Goal: Task Accomplishment & Management: Manage account settings

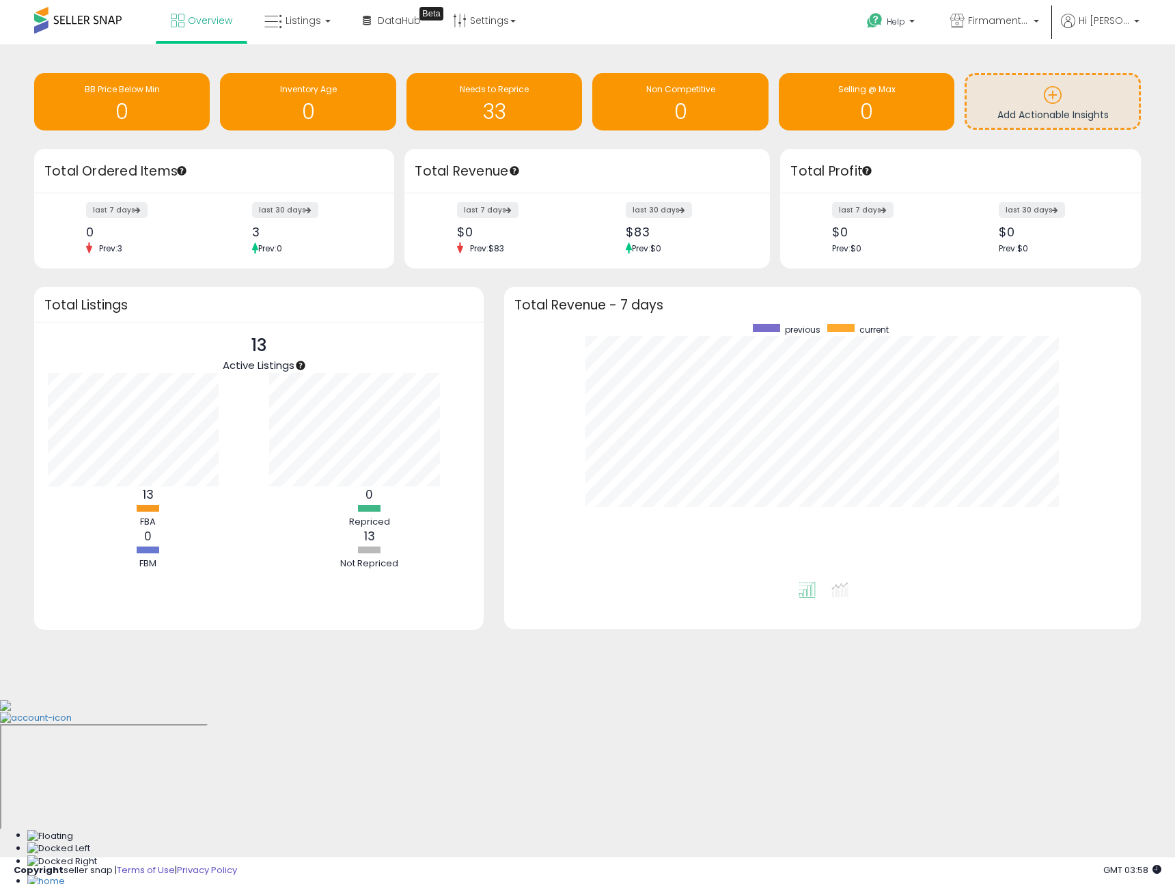
scroll to position [258, 609]
click at [1032, 27] on icon at bounding box center [1068, 21] width 14 height 14
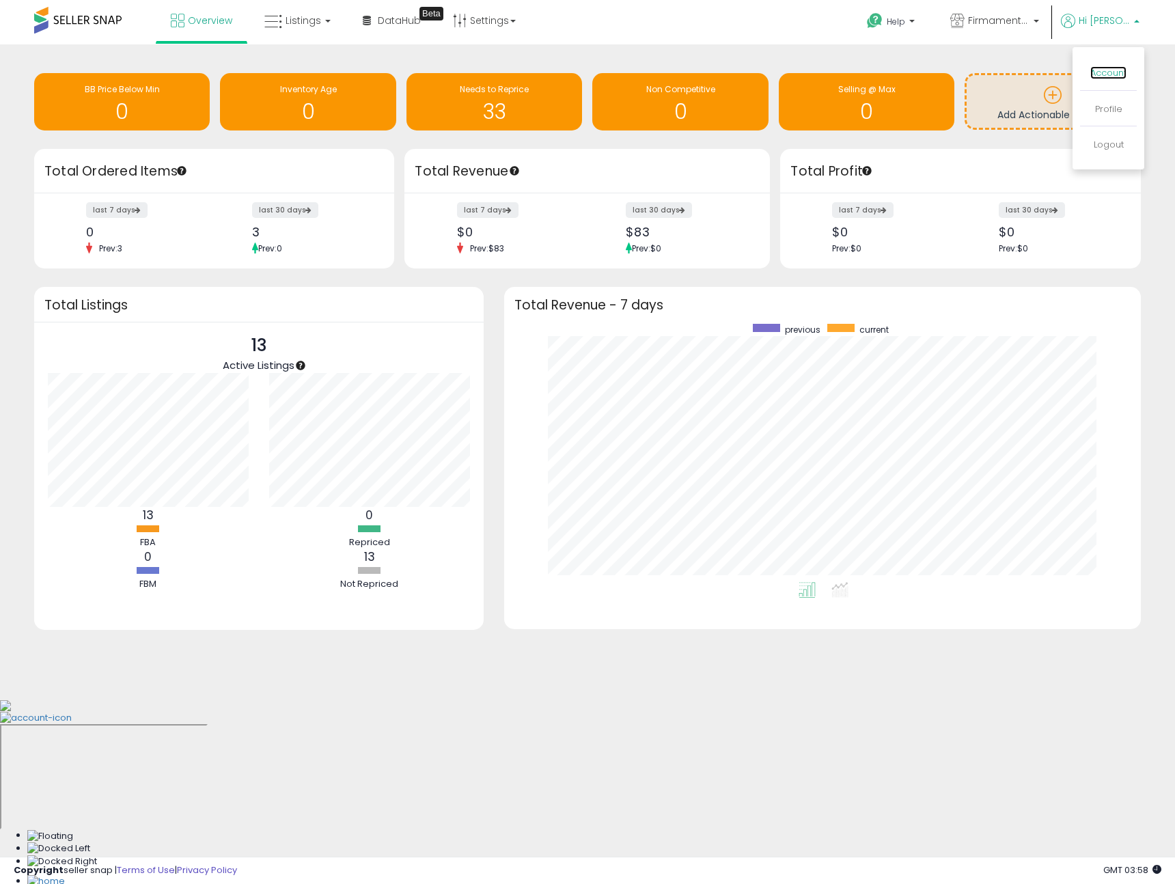
click at [1032, 72] on link "Account" at bounding box center [1108, 72] width 36 height 13
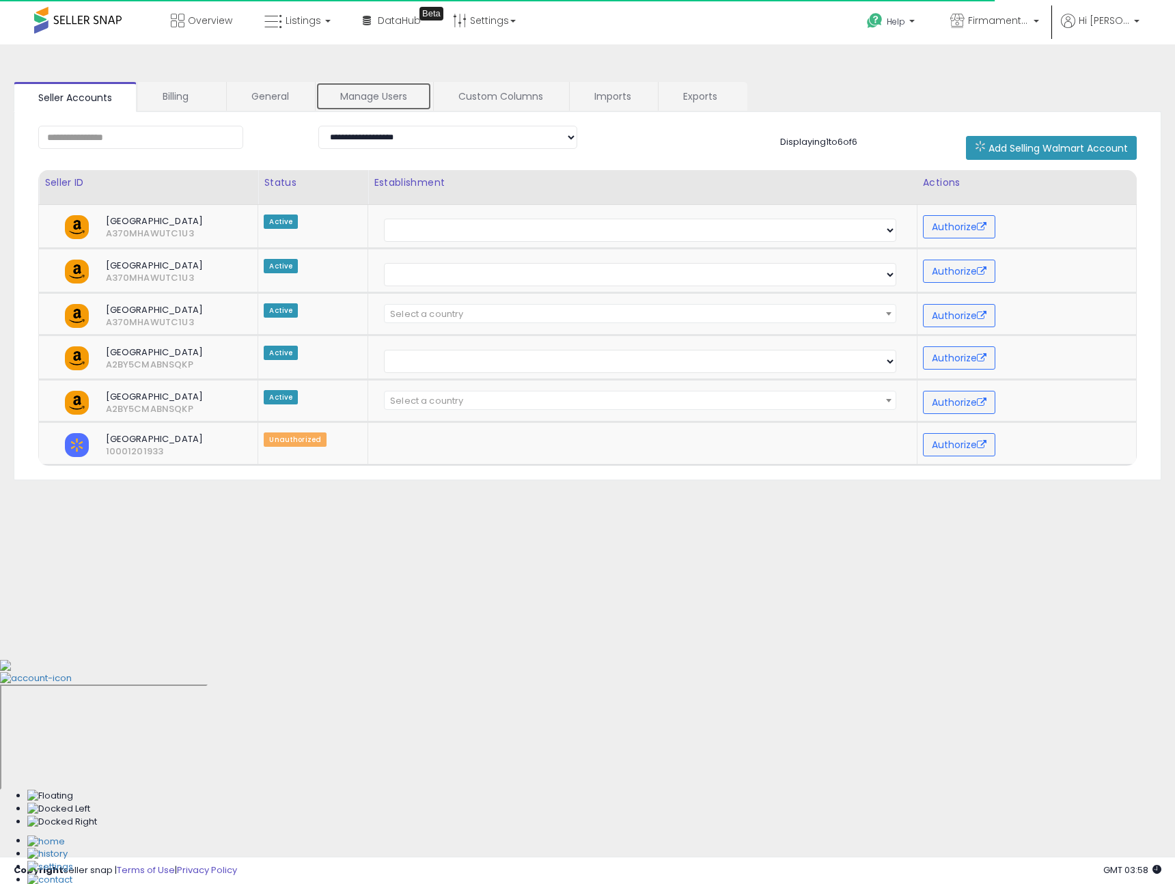
click at [384, 93] on link "Manage Users" at bounding box center [374, 96] width 116 height 29
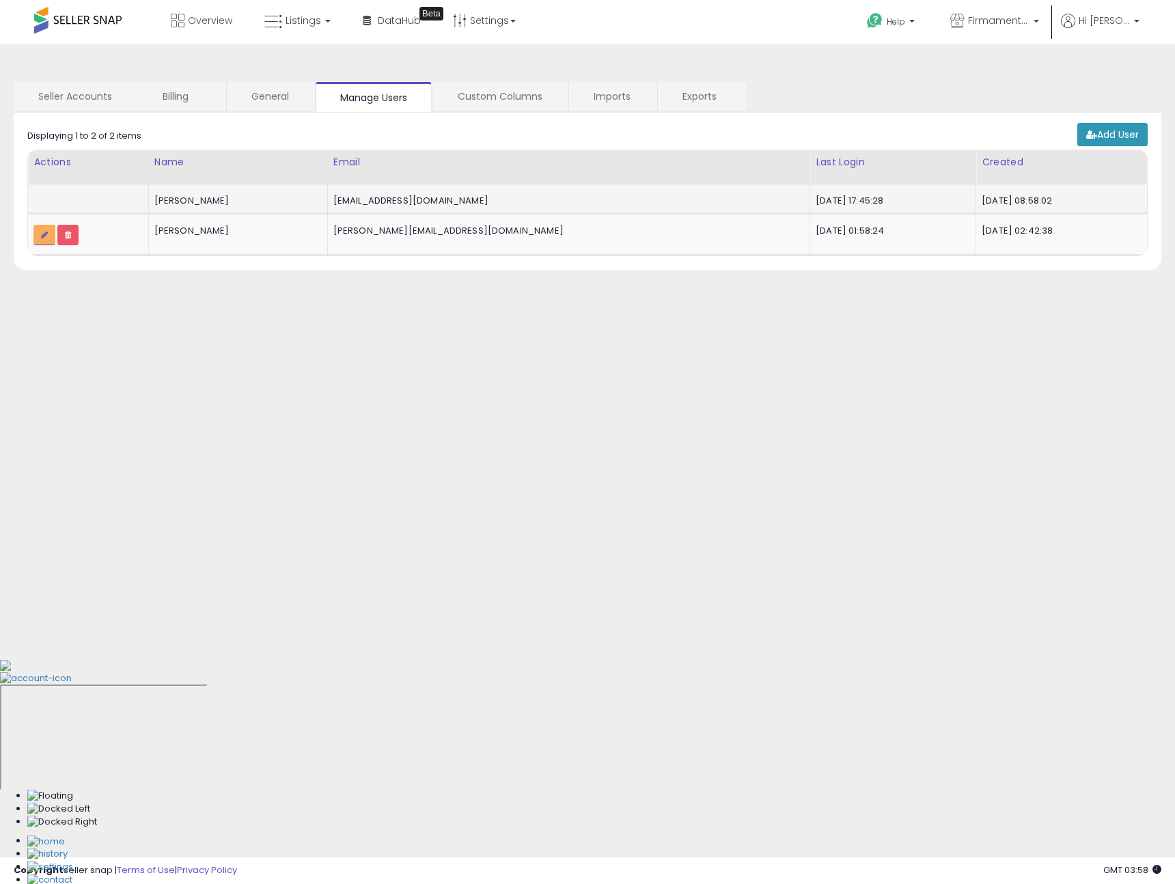
click at [90, 199] on td at bounding box center [88, 198] width 121 height 29
click at [286, 201] on div "Justin Chew" at bounding box center [235, 201] width 163 height 12
click at [41, 234] on icon at bounding box center [44, 235] width 7 height 8
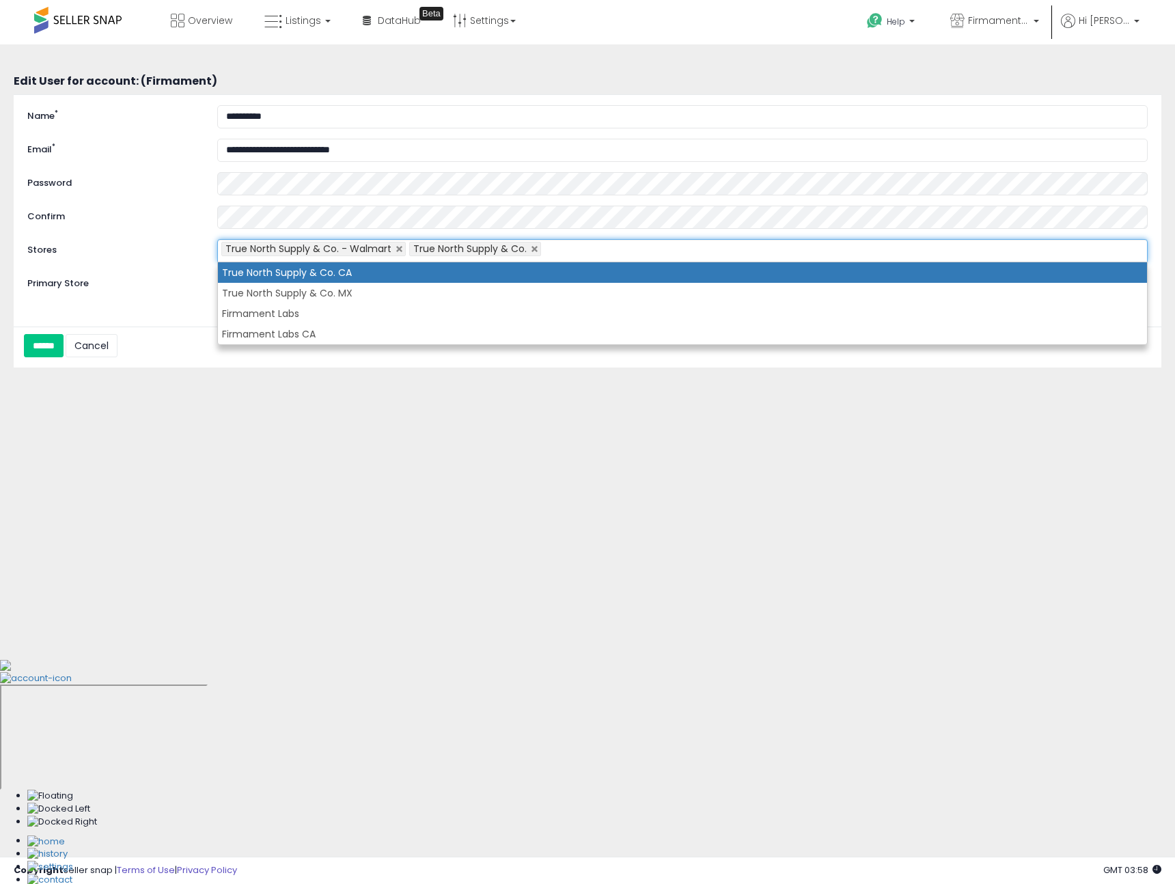
click at [597, 248] on ul "True North Supply & Co. - Walmart True North Supply & Co." at bounding box center [682, 250] width 930 height 23
click at [307, 276] on li "True North Supply & Co. CA" at bounding box center [682, 272] width 929 height 20
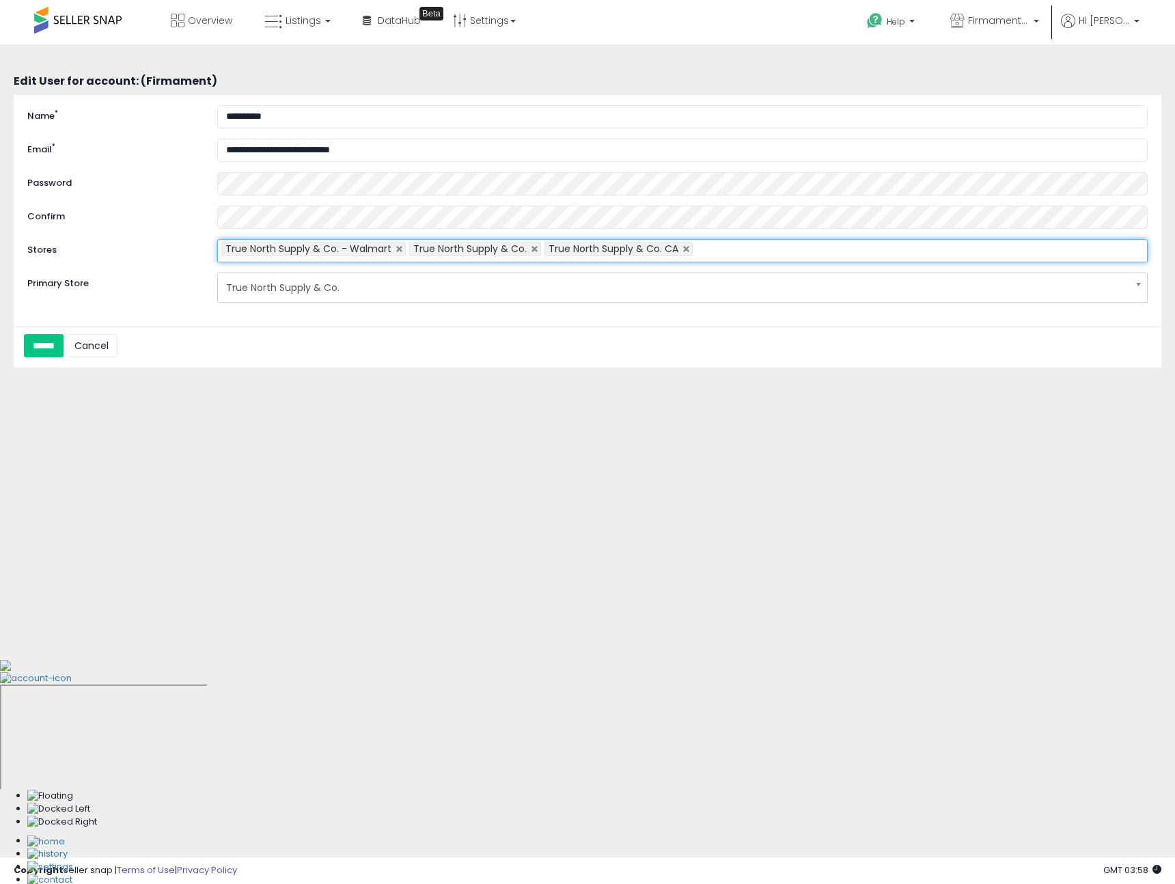
click at [707, 253] on input "text" at bounding box center [704, 251] width 23 height 22
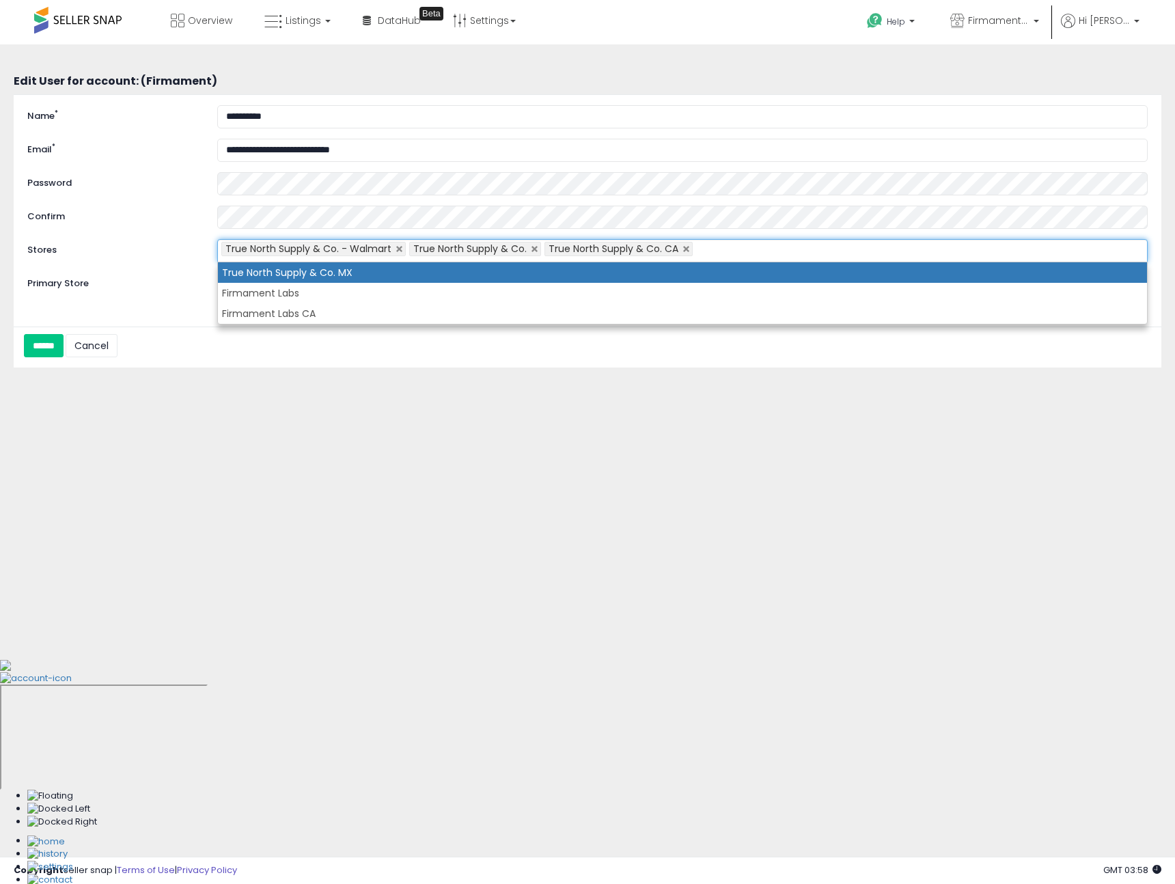
click at [387, 280] on li "True North Supply & Co. MX" at bounding box center [682, 272] width 929 height 20
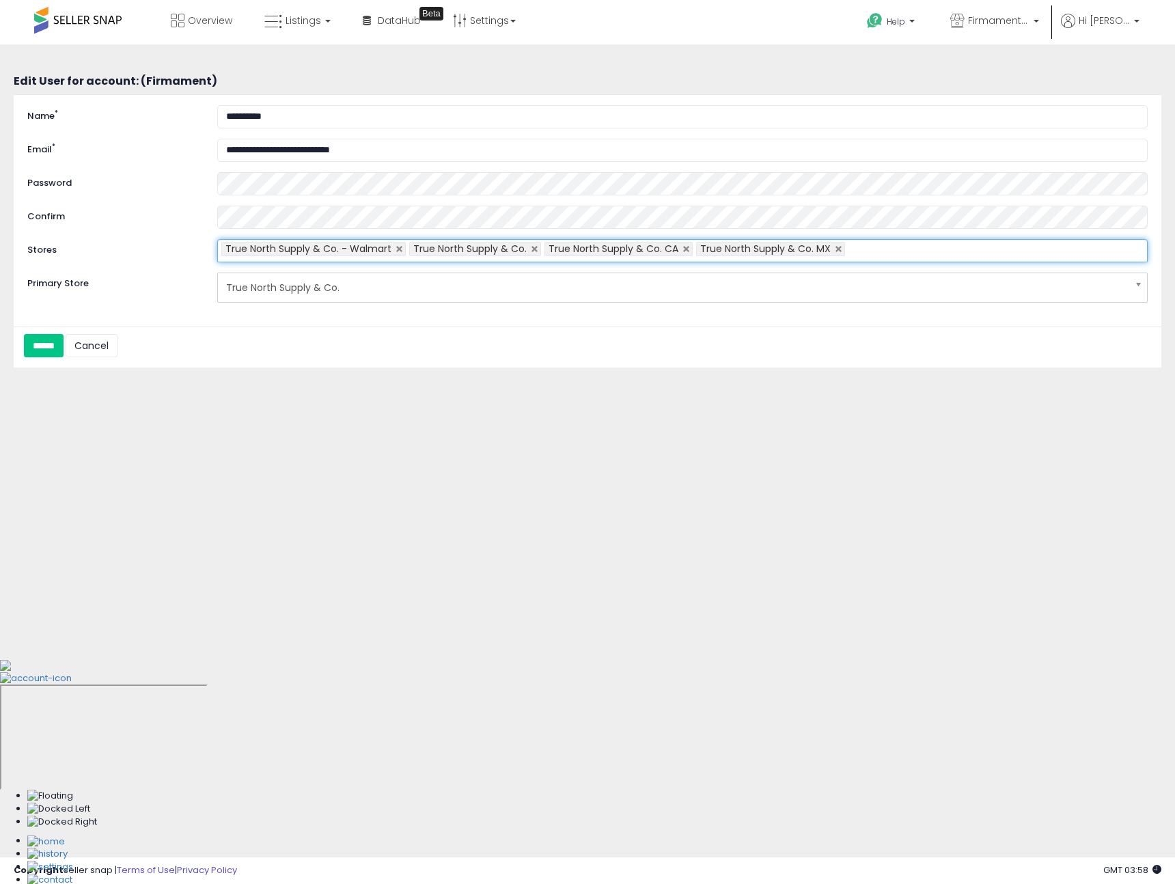
click at [886, 245] on ul "True North Supply & Co. - Walmart True North Supply & Co. True North Supply & C…" at bounding box center [682, 250] width 930 height 23
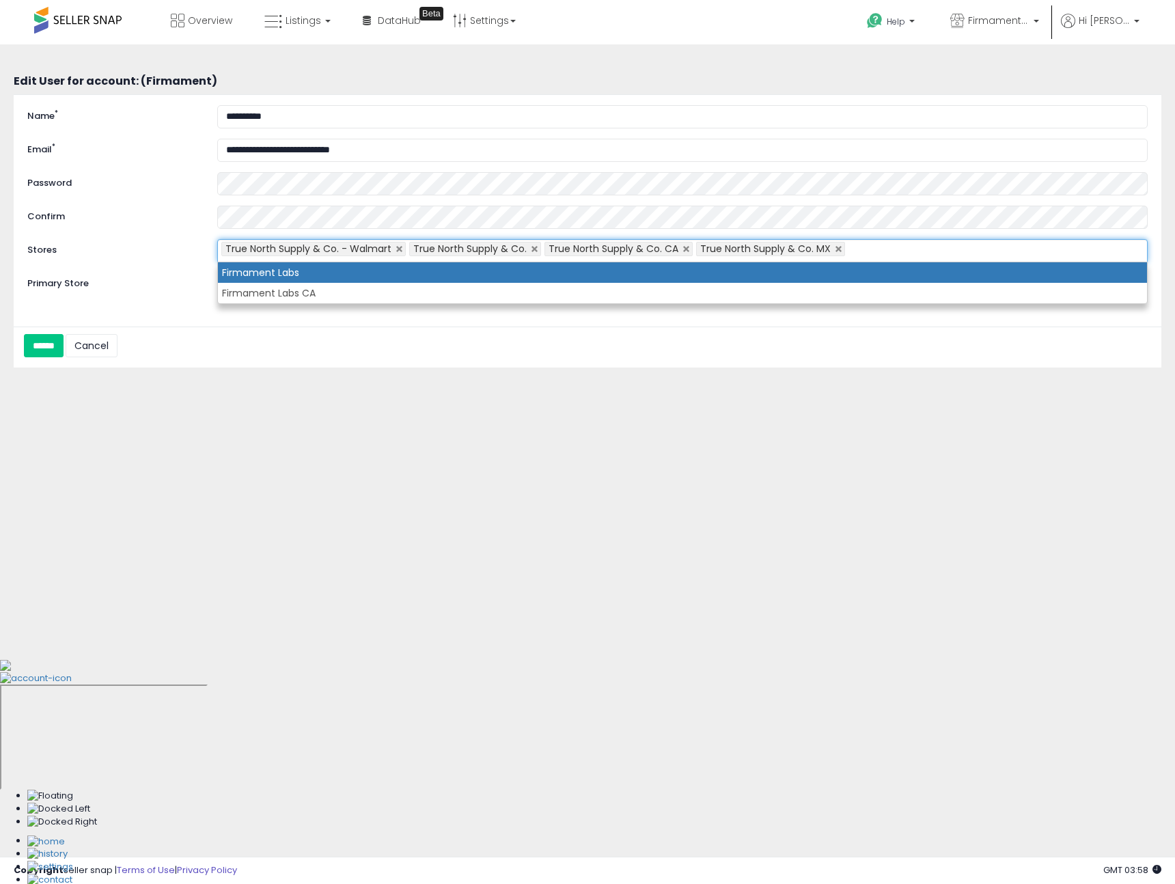
click at [465, 277] on li "Firmament Labs" at bounding box center [682, 272] width 929 height 20
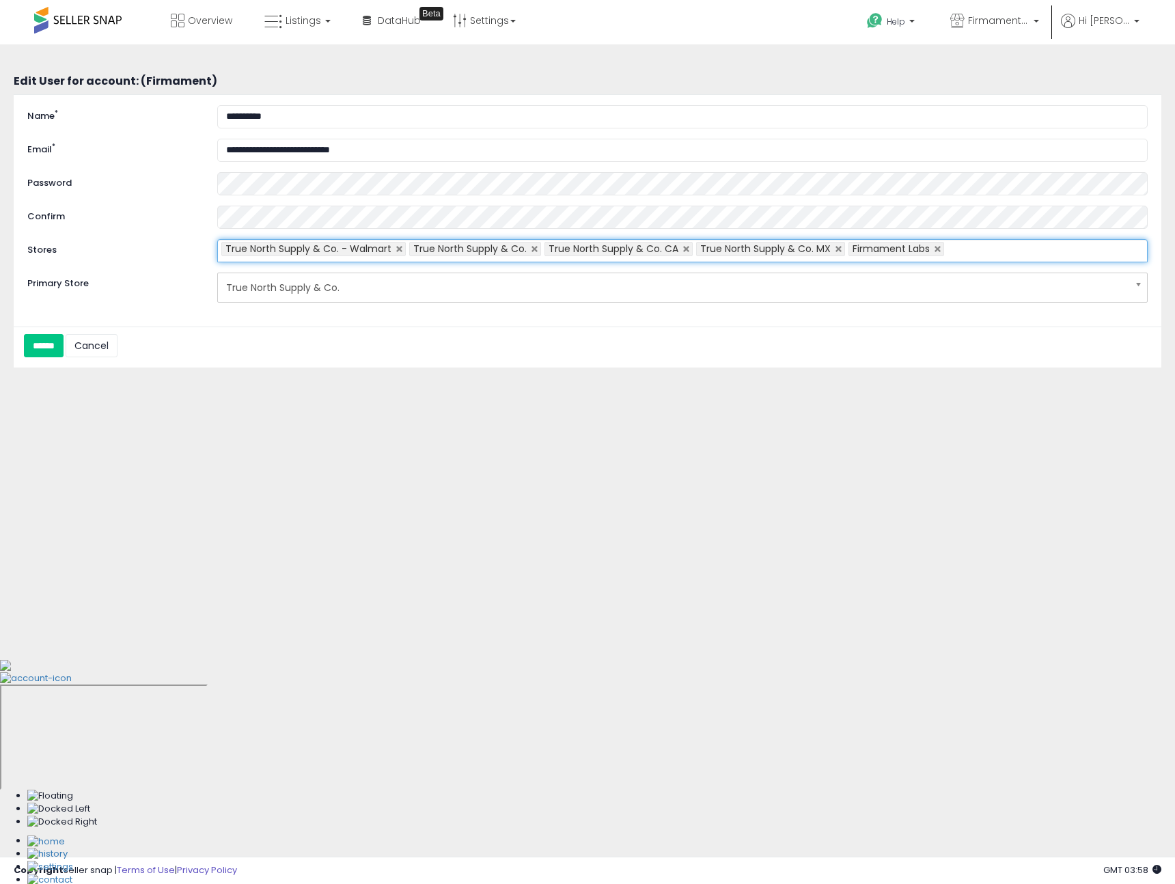
click at [934, 244] on li "Firmament Labs" at bounding box center [897, 249] width 96 height 14
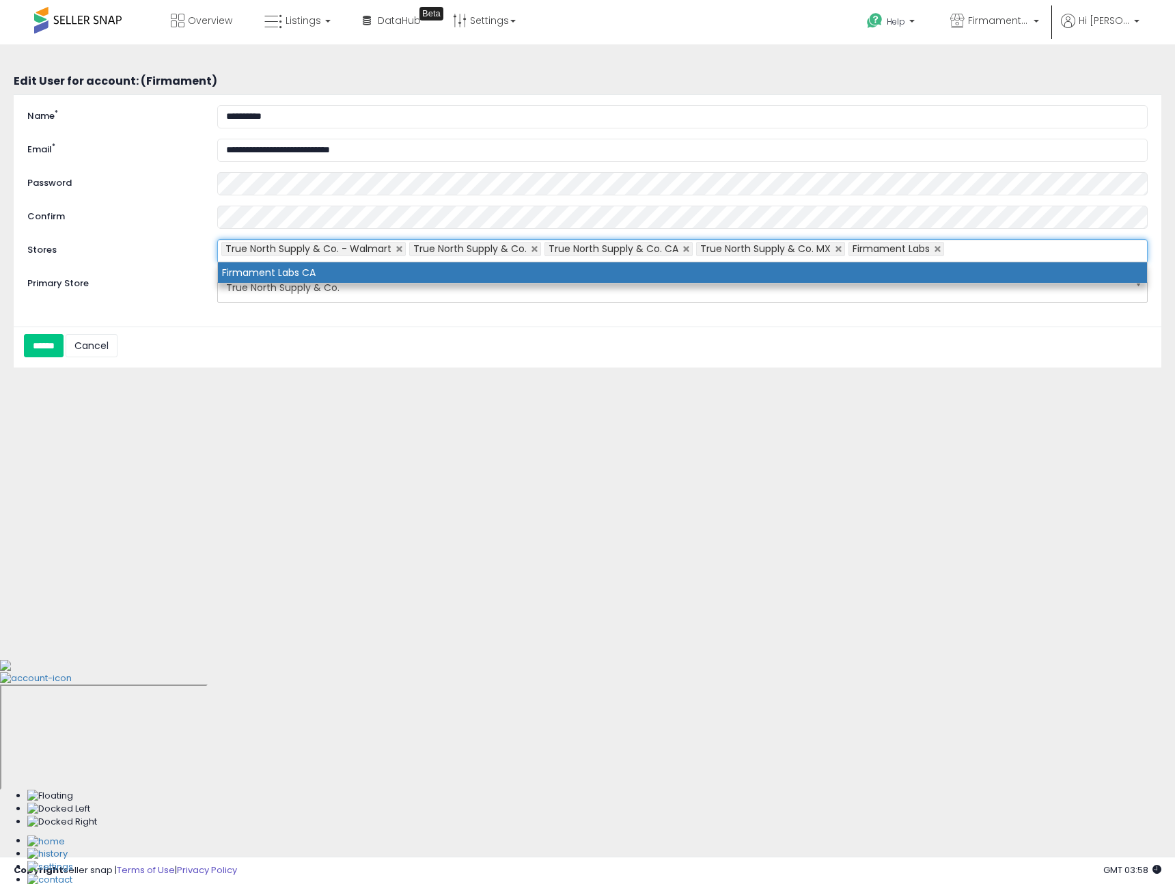
click at [575, 276] on li "Firmament Labs CA" at bounding box center [682, 272] width 929 height 20
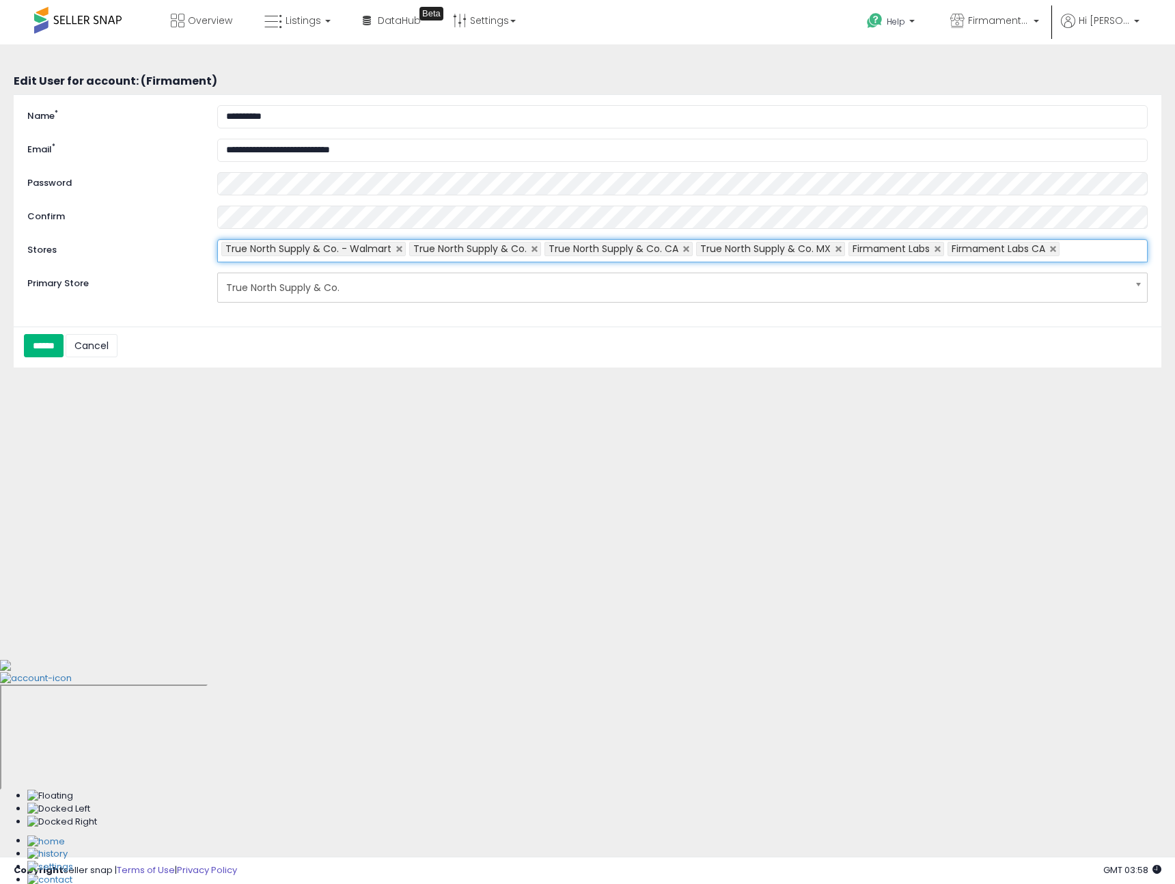
click at [42, 342] on input "******" at bounding box center [44, 345] width 40 height 23
